Goal: Navigation & Orientation: Find specific page/section

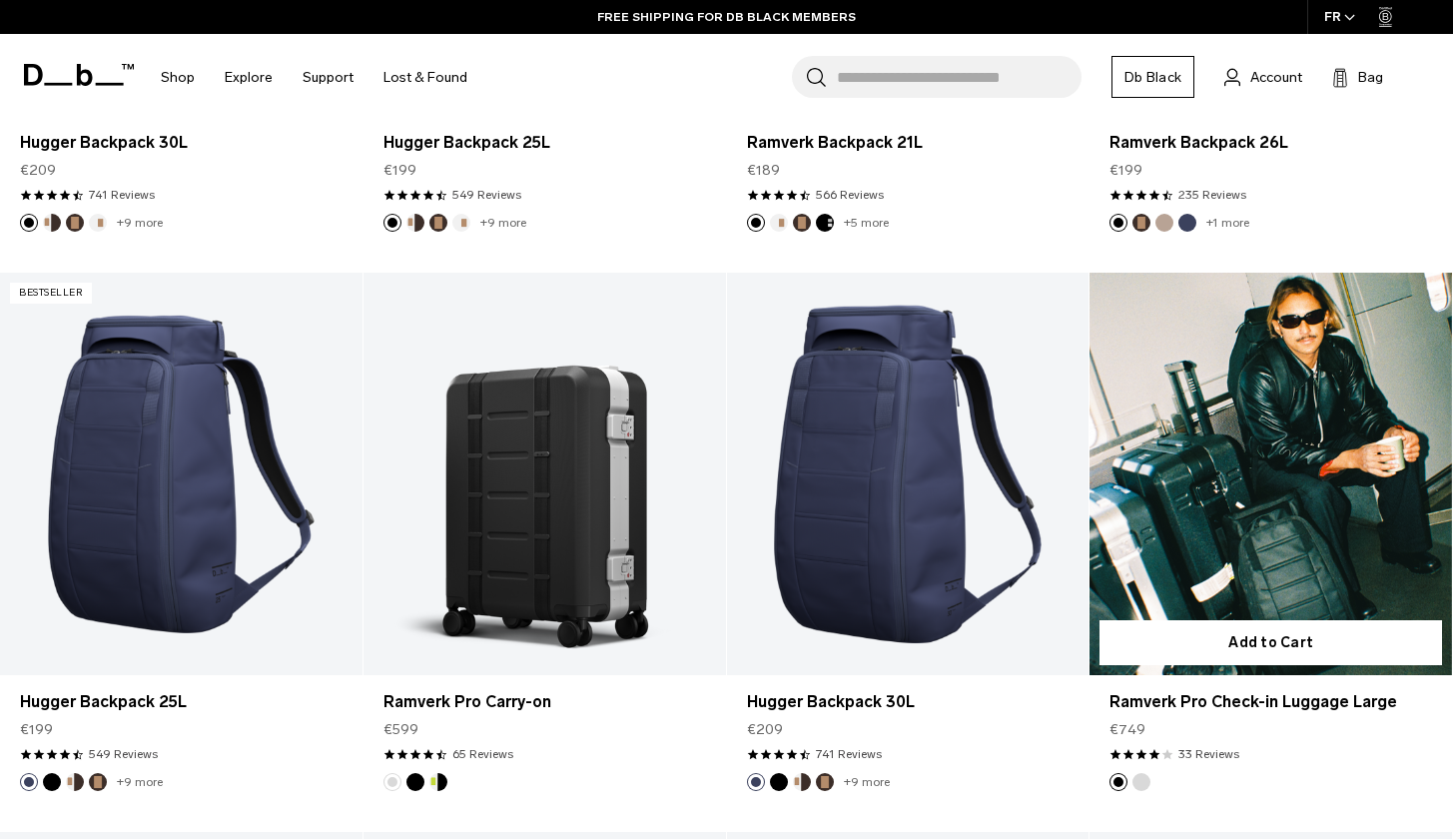
scroll to position [1036, 0]
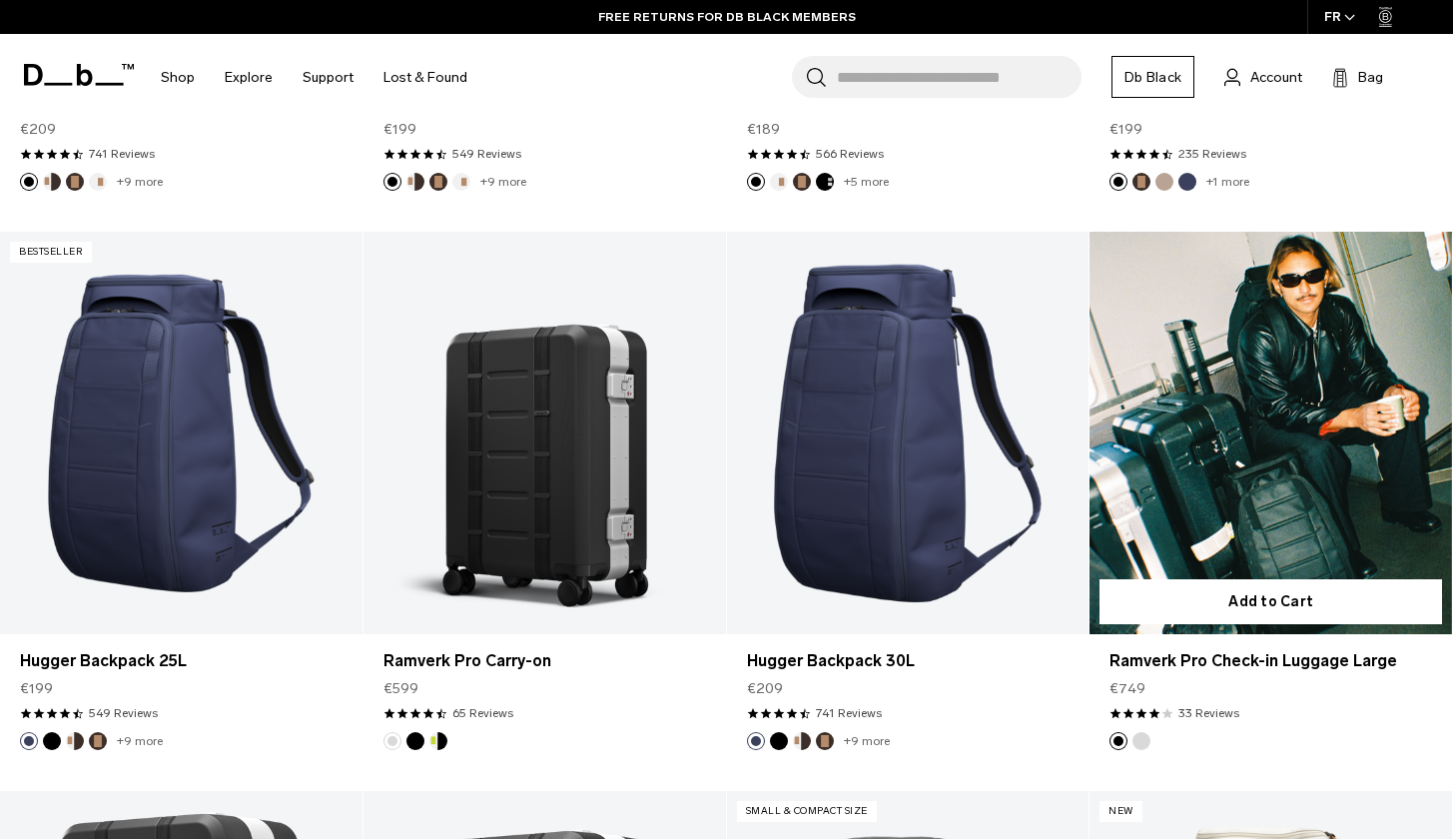
click at [1235, 429] on link "Ramverk Pro Check-in Luggage Large" at bounding box center [1271, 433] width 363 height 403
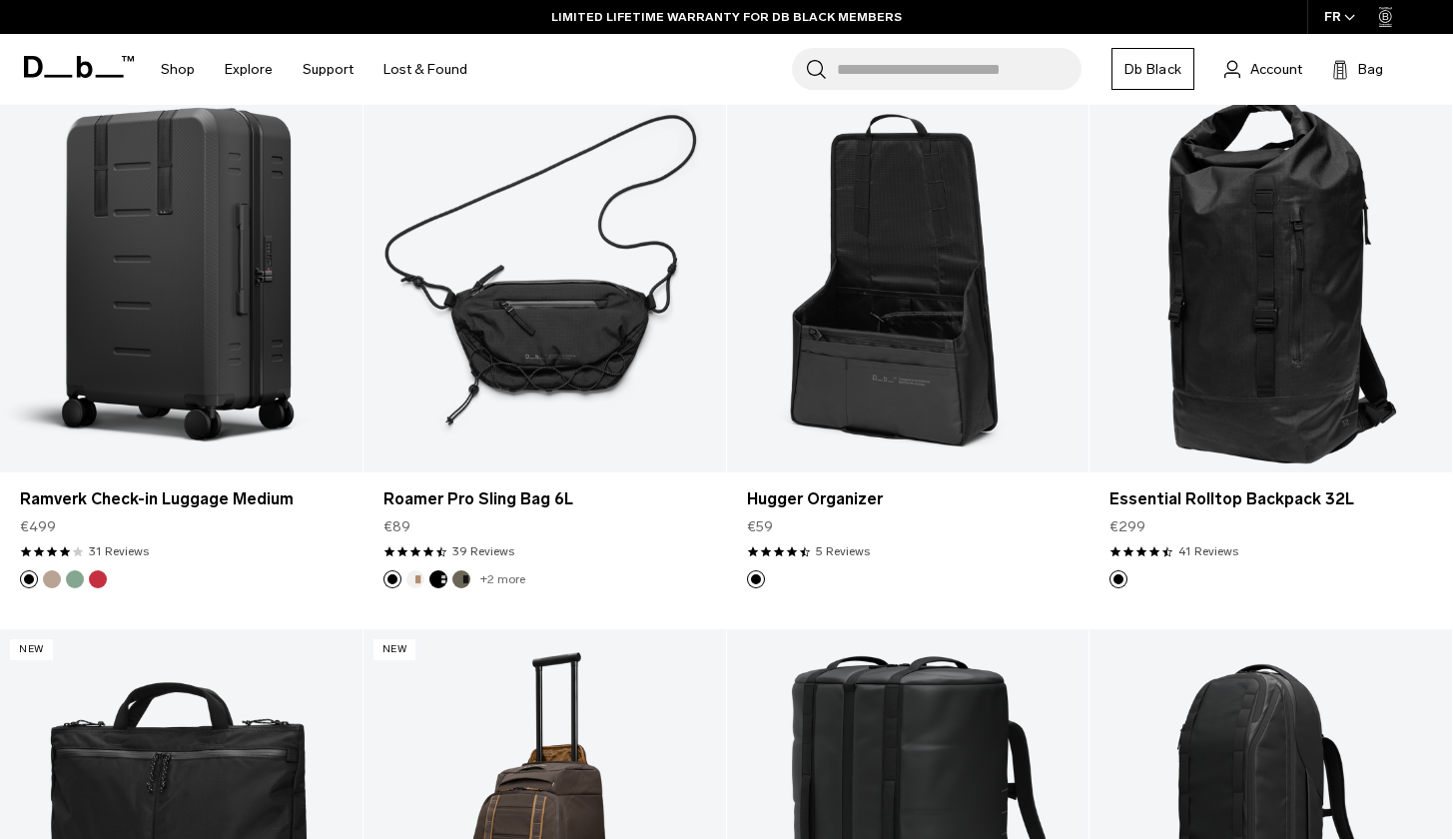
scroll to position [0, 0]
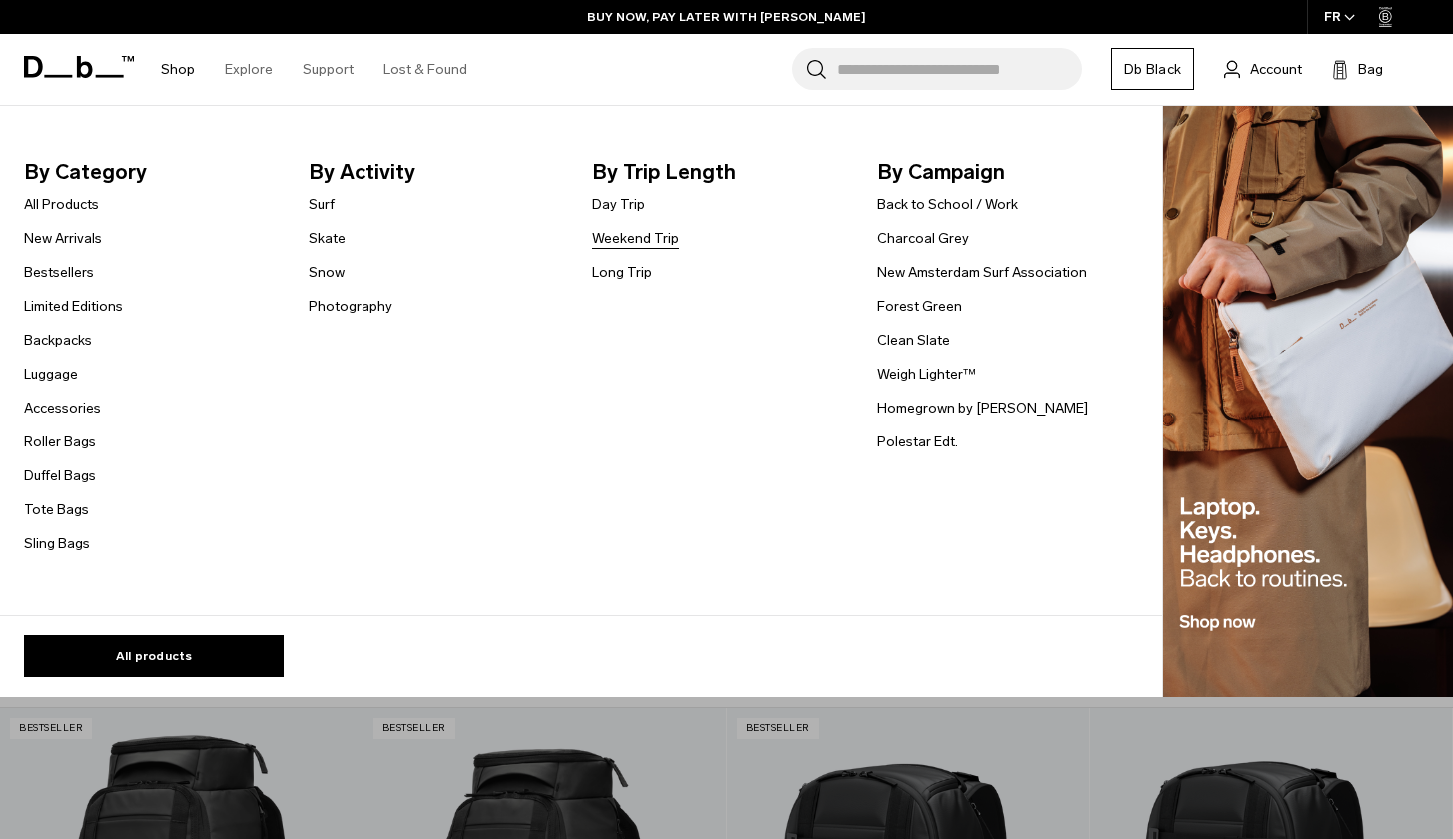
click at [623, 242] on link "Weekend Trip" at bounding box center [635, 238] width 87 height 21
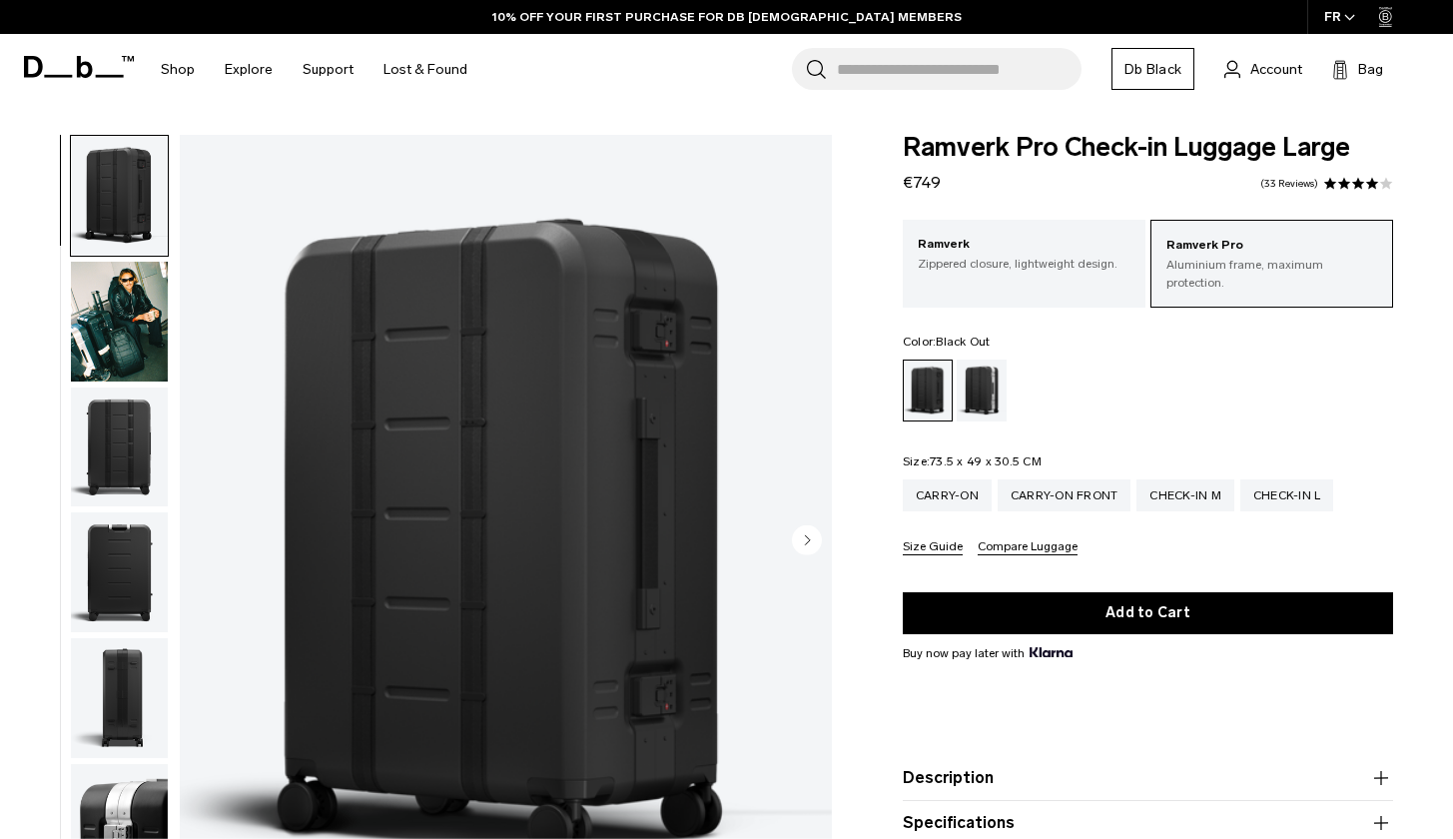
scroll to position [44, 0]
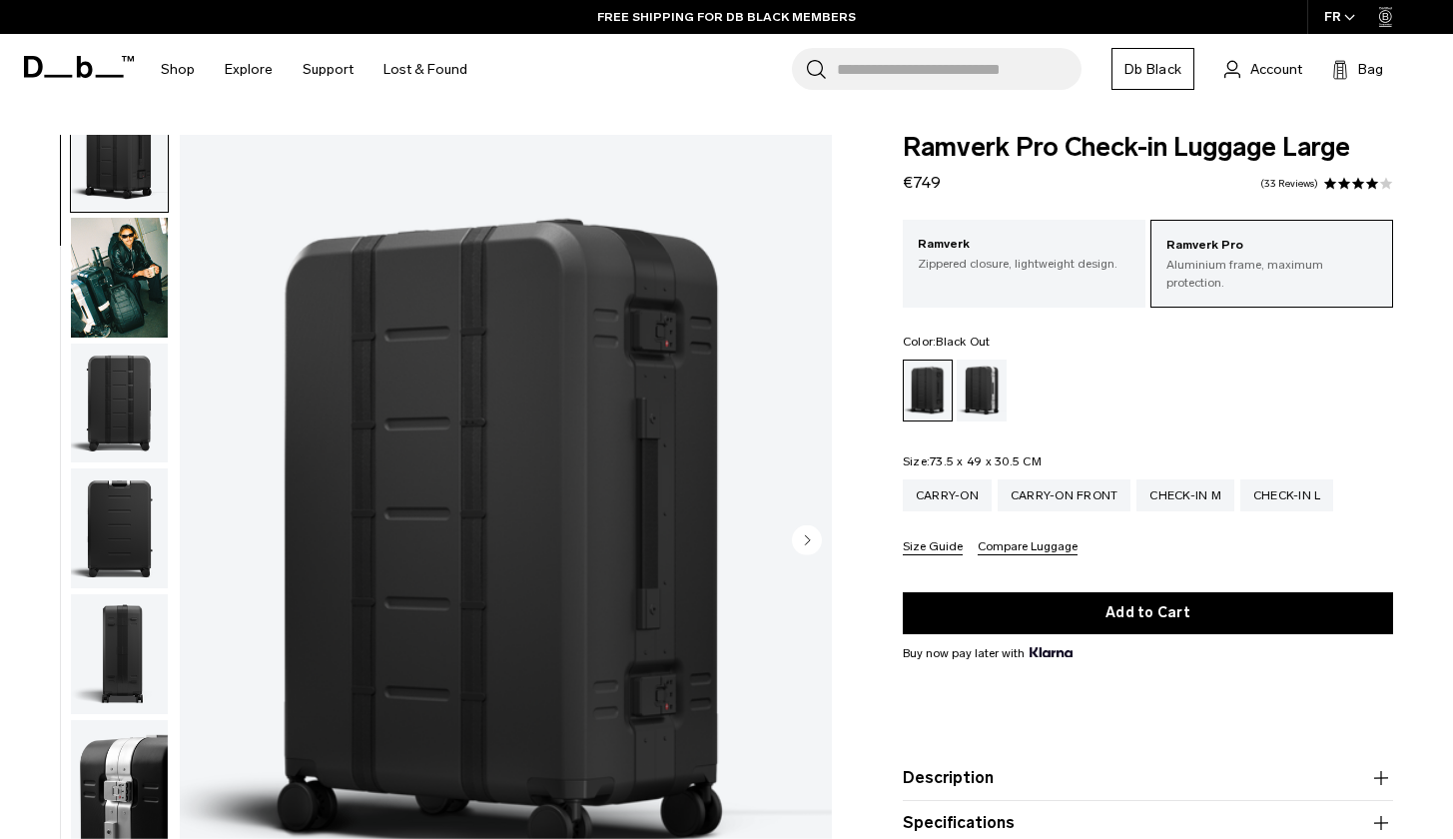
click at [131, 539] on img "button" at bounding box center [119, 528] width 97 height 120
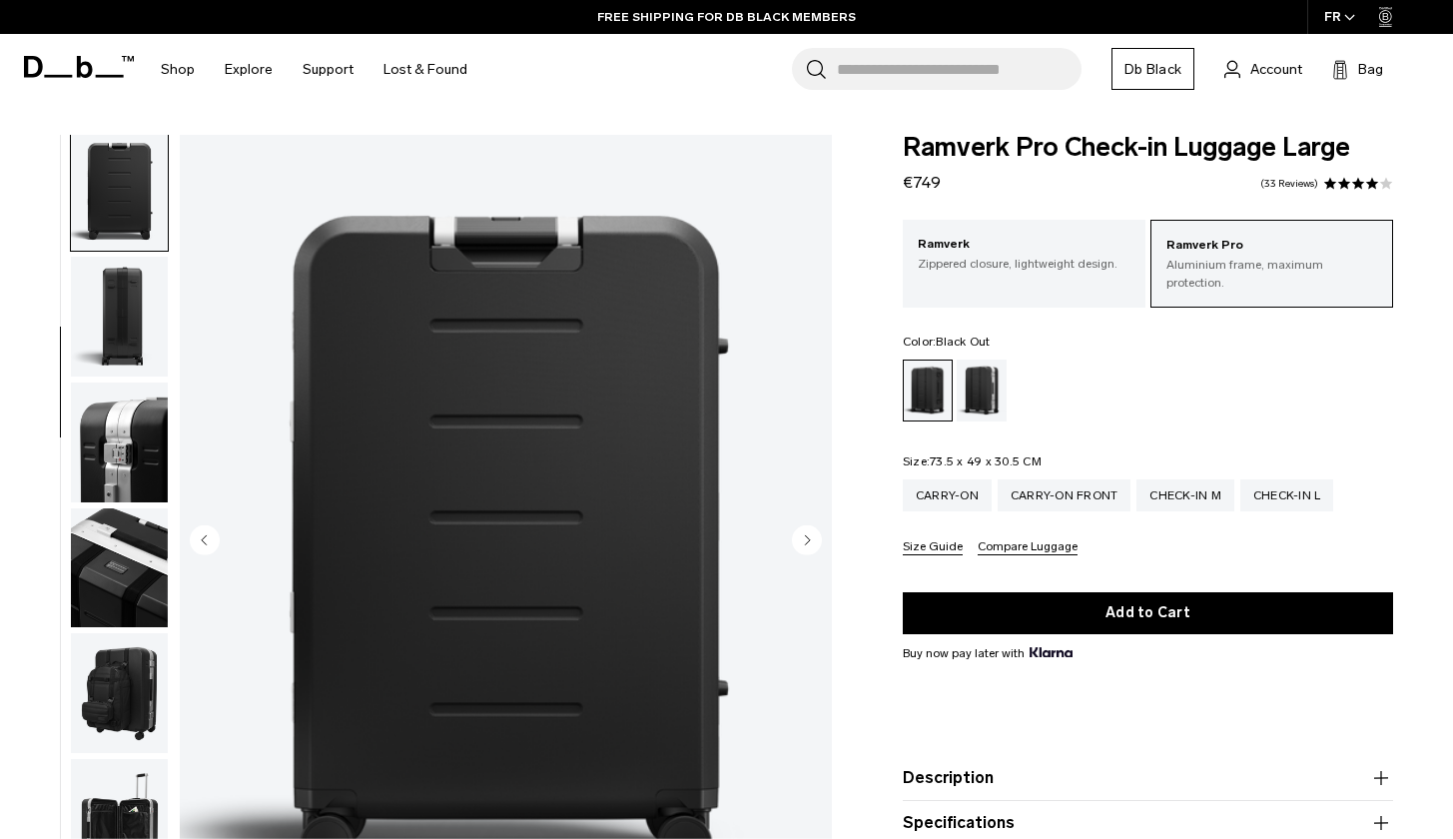
click at [132, 305] on img "button" at bounding box center [119, 317] width 97 height 120
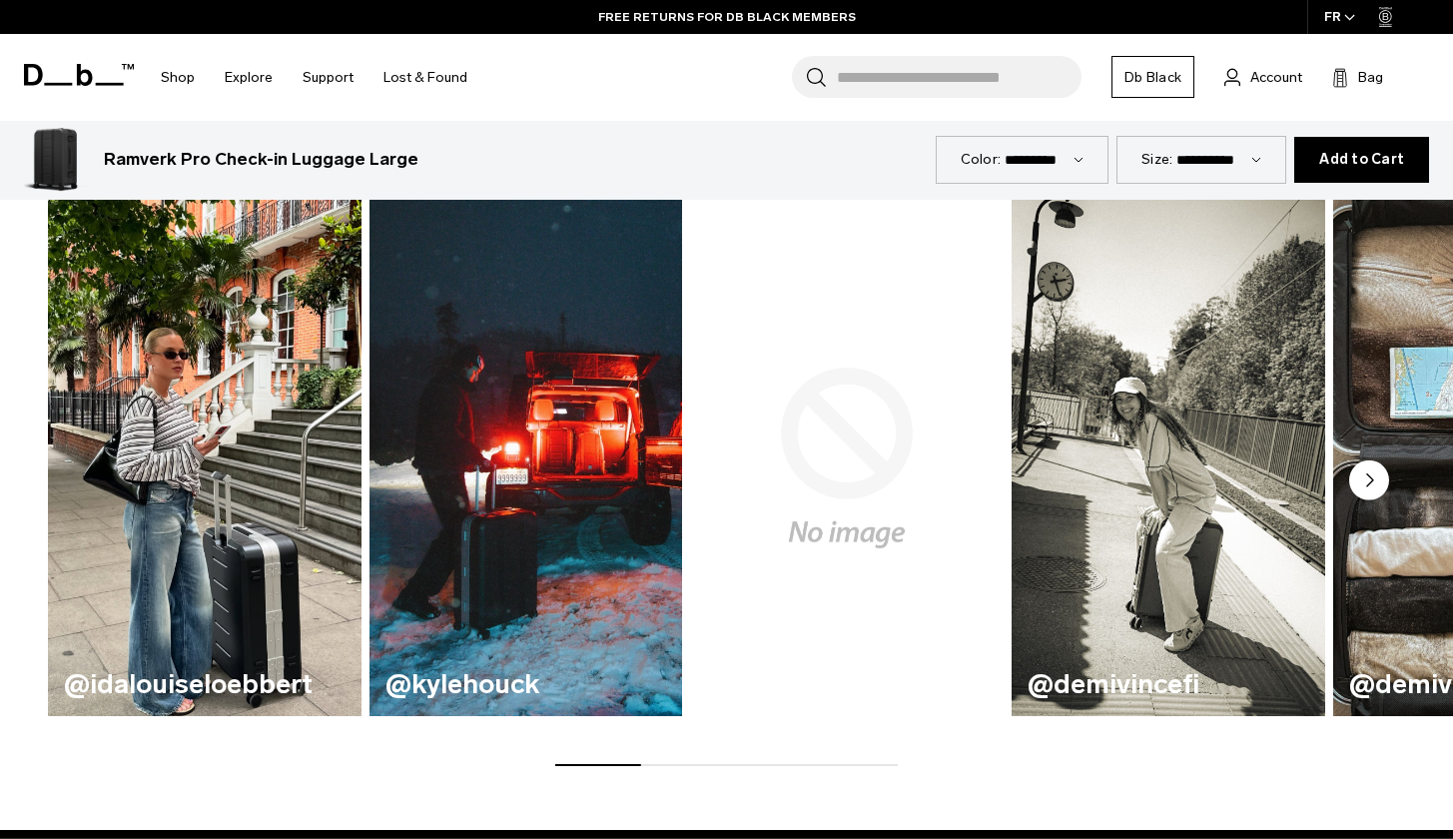
scroll to position [0, 0]
